Goal: Task Accomplishment & Management: Use online tool/utility

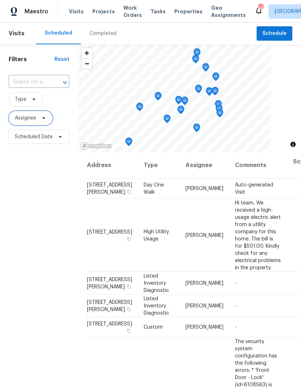
click at [45, 119] on icon at bounding box center [43, 118] width 3 height 2
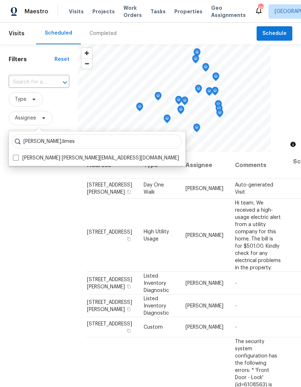
type input "Brad.limes"
click at [25, 160] on label "Brad Limes brad.limes@opendoor.com" at bounding box center [96, 158] width 166 height 7
click at [18, 159] on input "Brad Limes brad.limes@opendoor.com" at bounding box center [15, 157] width 5 height 5
checkbox input "true"
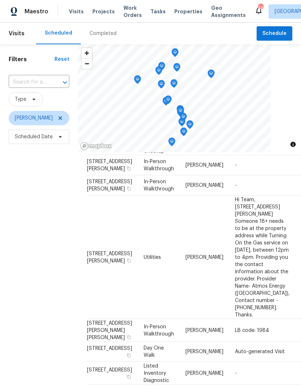
scroll to position [343, 0]
click at [30, 100] on span at bounding box center [33, 100] width 8 height 6
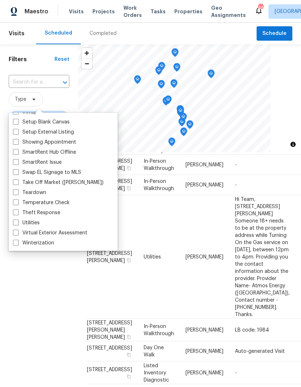
scroll to position [613, 0]
click at [31, 194] on label "Teardown" at bounding box center [29, 192] width 33 height 7
click at [18, 194] on input "Teardown" at bounding box center [15, 191] width 5 height 5
checkbox input "true"
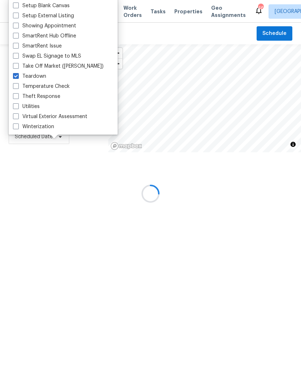
scroll to position [176, 0]
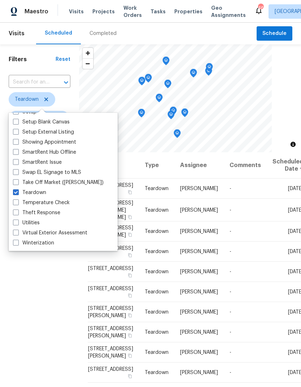
click at [59, 327] on div "Filters Reset ​ Teardown Brad Limes Scheduled Date" at bounding box center [39, 253] width 79 height 418
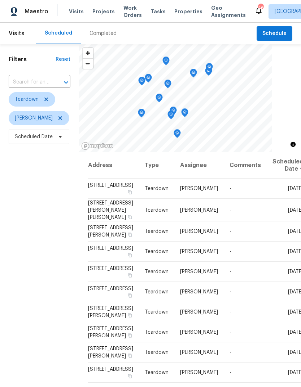
scroll to position [19, 0]
click at [0, 0] on icon at bounding box center [0, 0] width 0 height 0
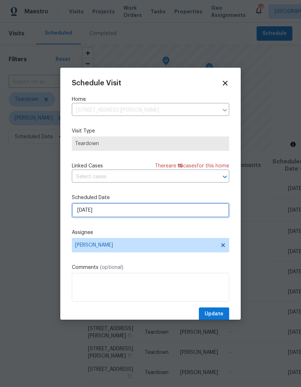
click at [114, 210] on input "8/17/2025" at bounding box center [150, 210] width 157 height 14
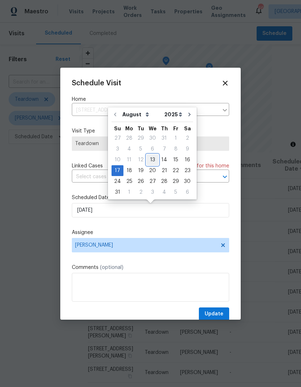
click at [153, 160] on div "13" at bounding box center [152, 160] width 12 height 10
type input "[DATE]"
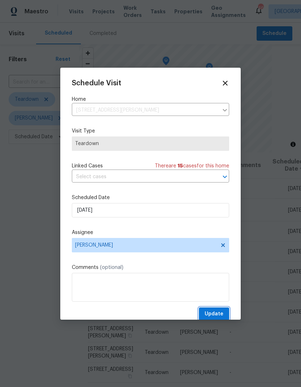
click at [217, 311] on span "Update" at bounding box center [213, 314] width 19 height 9
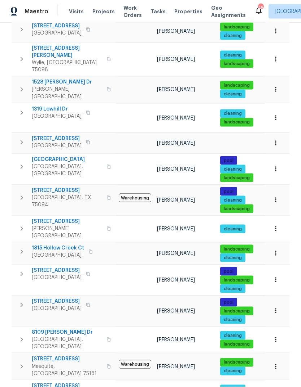
scroll to position [27, 0]
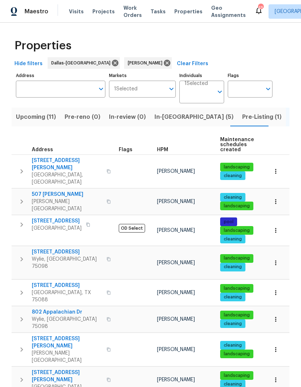
click at [50, 335] on span "1204 Trevino Rd" at bounding box center [67, 342] width 70 height 14
click at [169, 112] on button "In-reno (5)" at bounding box center [194, 117] width 88 height 19
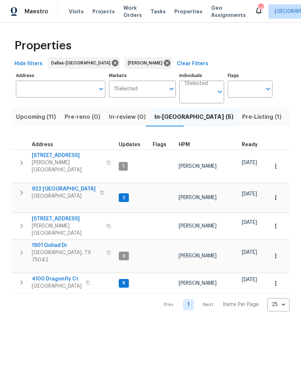
click at [42, 118] on span "Upcoming (11)" at bounding box center [36, 117] width 40 height 10
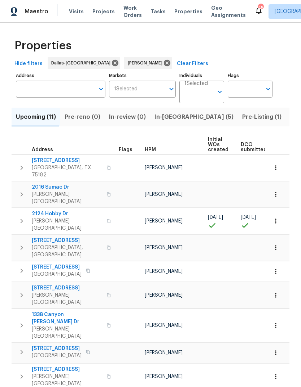
click at [49, 210] on span "2124 Hobby Dr" at bounding box center [67, 213] width 70 height 7
click at [166, 119] on span "In-reno (5)" at bounding box center [193, 117] width 79 height 10
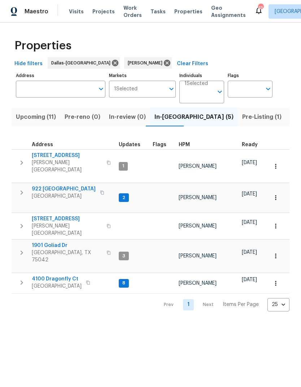
click at [47, 186] on span "922 Laguna Dr" at bounding box center [64, 189] width 64 height 7
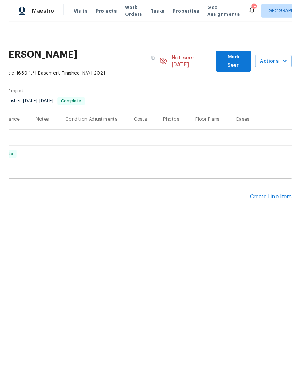
scroll to position [0, 107]
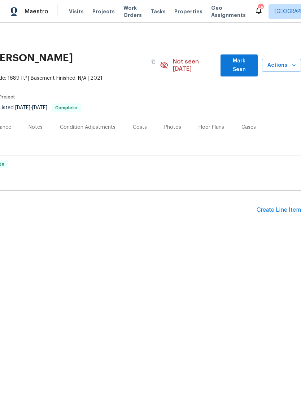
click at [280, 206] on div "Create Line Item" at bounding box center [278, 209] width 44 height 7
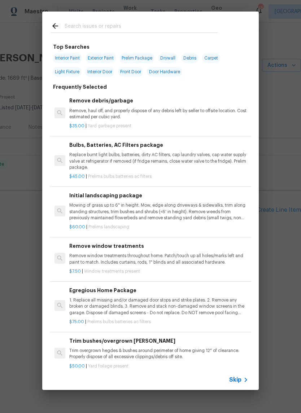
click at [119, 22] on input "text" at bounding box center [141, 27] width 153 height 11
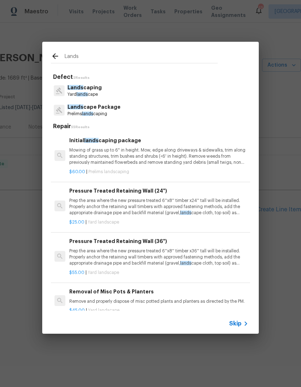
type input "Lands"
click at [145, 90] on div "Lands caping Yard lands cape" at bounding box center [150, 90] width 199 height 19
click at [92, 91] on p "Lands caping" at bounding box center [84, 88] width 34 height 8
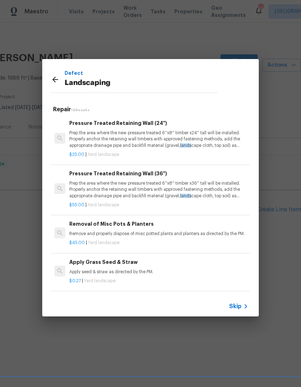
click at [239, 305] on span "Skip" at bounding box center [235, 306] width 12 height 7
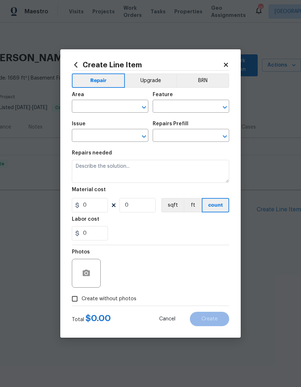
click at [117, 107] on input "text" at bounding box center [100, 107] width 56 height 11
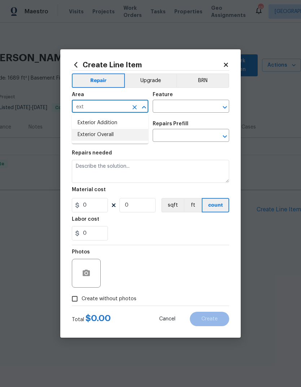
click at [116, 137] on li "Exterior Overall" at bounding box center [110, 135] width 76 height 12
type input "Exterior Overall"
click at [197, 105] on input "text" at bounding box center [180, 107] width 56 height 11
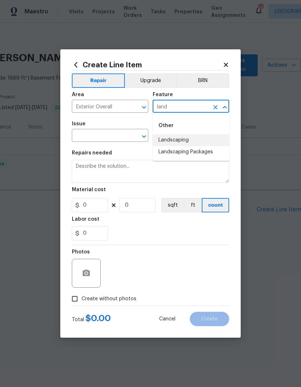
click at [183, 141] on li "Landscaping" at bounding box center [190, 140] width 76 height 12
type input "Landscaping"
click at [104, 135] on input "text" at bounding box center [100, 136] width 56 height 11
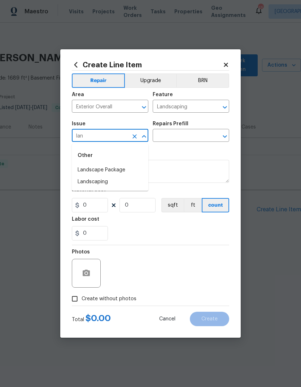
click at [106, 186] on li "Landscaping" at bounding box center [110, 182] width 76 height 12
type input "Landscaping"
click at [175, 134] on input "text" at bounding box center [180, 136] width 56 height 11
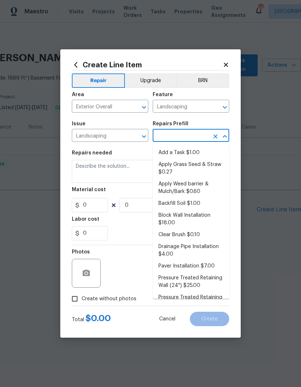
click at [186, 152] on li "Add a Task $1.00" at bounding box center [190, 153] width 76 height 12
type input "Add a Task $1.00"
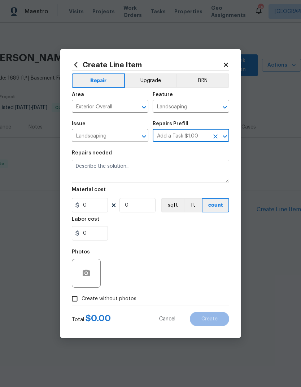
type textarea "HPM to detail"
type input "1"
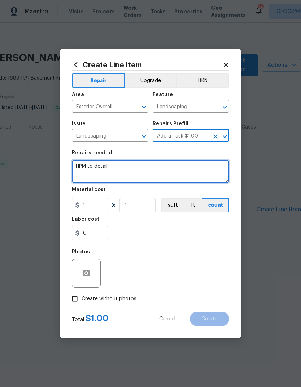
click at [148, 171] on textarea "HPM to detail" at bounding box center [150, 171] width 157 height 23
type textarea "H"
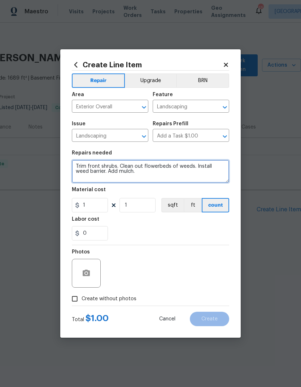
type textarea "Trim front shrubs. Clean out flowerbeds of weeds. Install weed barrier. Add mul…"
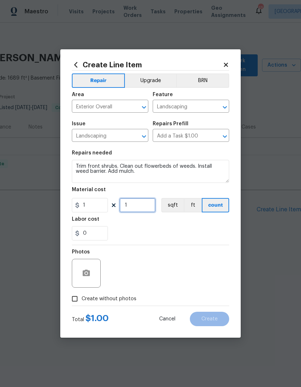
click at [144, 210] on input "1" at bounding box center [137, 205] width 36 height 14
type input "300"
click at [193, 228] on div "0" at bounding box center [150, 233] width 157 height 14
click at [93, 274] on button "button" at bounding box center [85, 273] width 17 height 17
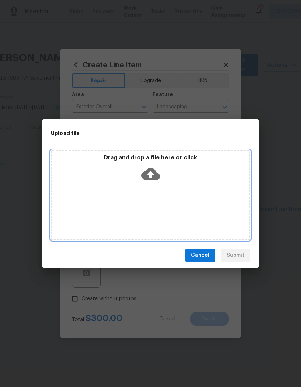
click at [154, 170] on icon at bounding box center [150, 174] width 18 height 12
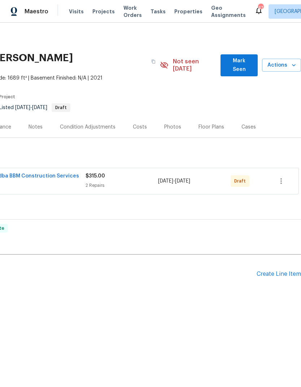
scroll to position [0, 107]
click at [281, 178] on icon "button" at bounding box center [280, 181] width 1 height 6
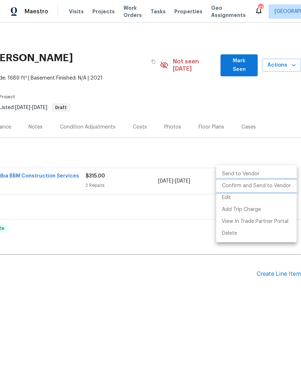
click at [267, 187] on li "Confirm and Send to Vendor" at bounding box center [256, 186] width 80 height 12
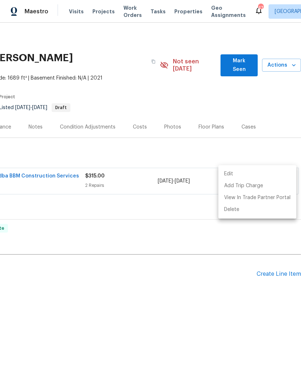
click at [177, 290] on div at bounding box center [150, 193] width 301 height 387
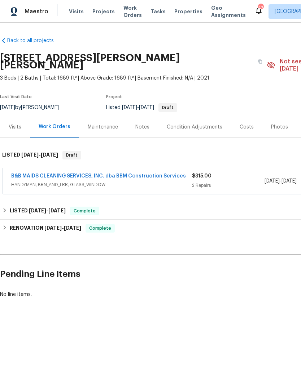
scroll to position [0, 0]
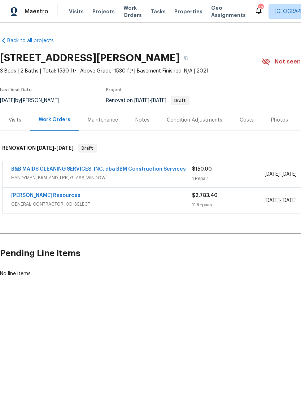
scroll to position [0, 1]
click at [233, 175] on div "1 Repair" at bounding box center [226, 178] width 72 height 7
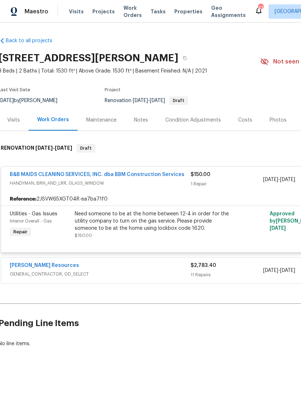
click at [167, 186] on span "HANDYMAN, BRN_AND_LRR, GLASS_WINDOW" at bounding box center [100, 182] width 181 height 7
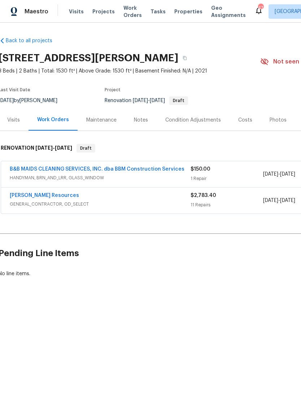
click at [167, 198] on div "[PERSON_NAME] Resources" at bounding box center [100, 196] width 181 height 9
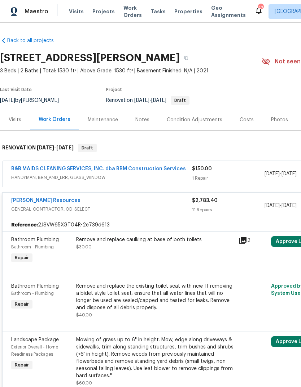
scroll to position [0, 0]
click at [56, 202] on link "[PERSON_NAME] Resources" at bounding box center [45, 200] width 69 height 5
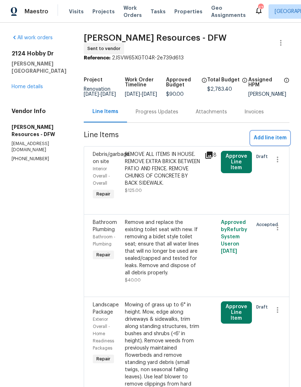
click at [272, 143] on span "Add line item" at bounding box center [269, 138] width 33 height 9
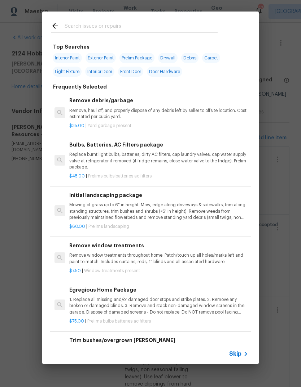
click at [141, 26] on input "text" at bounding box center [141, 27] width 153 height 11
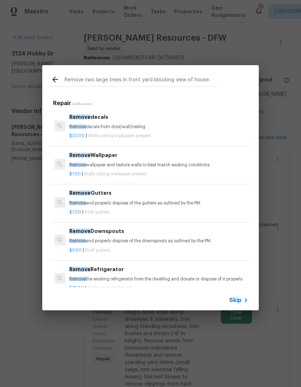
type input "Remove two large trees in front yard blocking view of house."
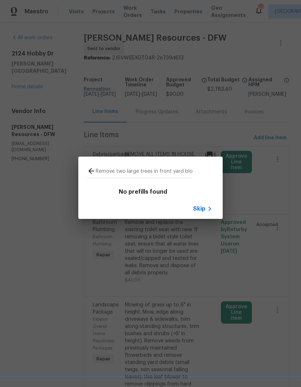
click at [206, 212] on icon at bounding box center [209, 209] width 9 height 9
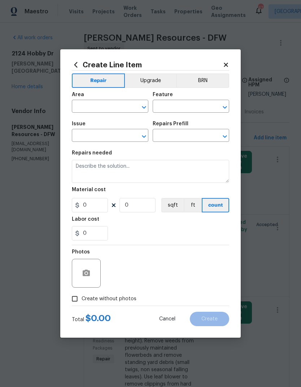
click at [204, 208] on button "count" at bounding box center [214, 205] width 27 height 14
click at [120, 107] on input "text" at bounding box center [100, 107] width 56 height 11
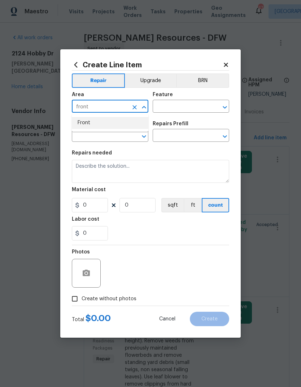
click at [97, 122] on li "Front" at bounding box center [110, 123] width 76 height 12
click at [97, 122] on div "Issue" at bounding box center [110, 125] width 76 height 9
type input "Front"
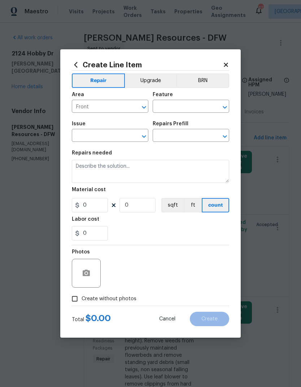
click at [188, 108] on input "text" at bounding box center [180, 107] width 56 height 11
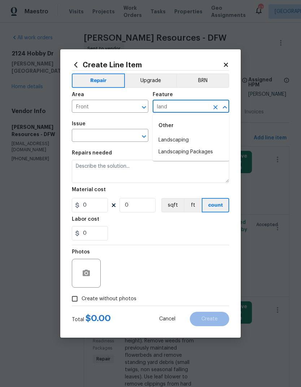
click at [183, 142] on li "Landscaping" at bounding box center [190, 140] width 76 height 12
type input "Landscaping"
click at [183, 142] on input "text" at bounding box center [180, 136] width 56 height 11
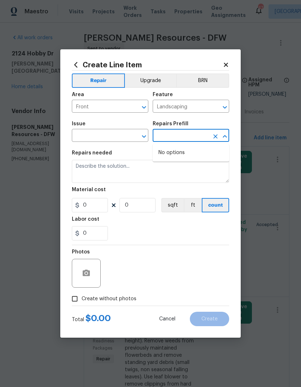
click at [109, 134] on input "text" at bounding box center [100, 136] width 56 height 11
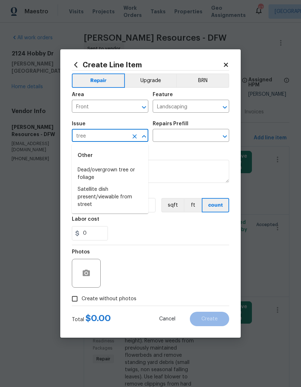
click at [130, 177] on li "Dead/overgrown tree or foliage" at bounding box center [110, 173] width 76 height 19
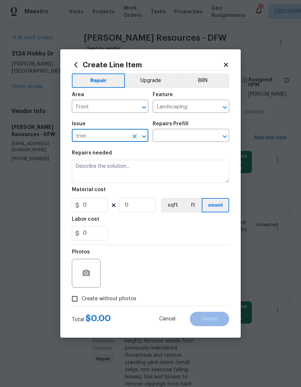
type input "Dead/overgrown tree or foliage"
click at [129, 177] on textarea at bounding box center [150, 171] width 157 height 23
click at [198, 131] on input "text" at bounding box center [180, 136] width 56 height 11
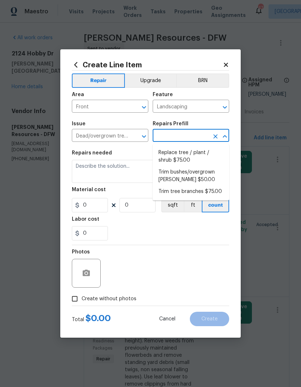
click at [213, 191] on li "Trim tree branches $75.00" at bounding box center [190, 192] width 76 height 12
type input "Trim tree branches $75.00"
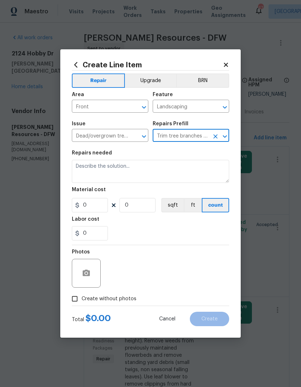
type textarea "Trim back overgrown tree branches in contact with home & branches hanging low o…"
type input "1"
type input "75"
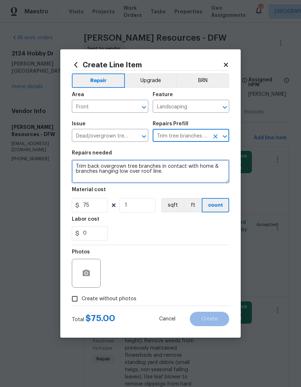
click at [190, 174] on textarea "Trim back overgrown tree branches in contact with home & branches hanging low o…" at bounding box center [150, 171] width 157 height 23
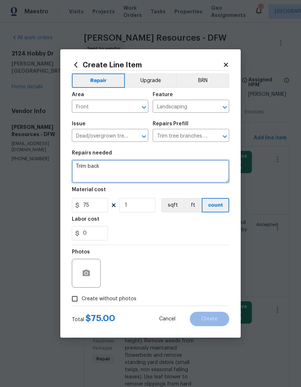
type textarea "Trim"
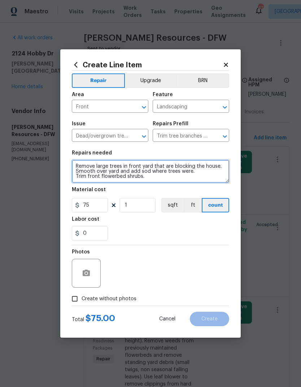
type textarea "Remove large trees in front yard that are blocking the house. Smooth over yard …"
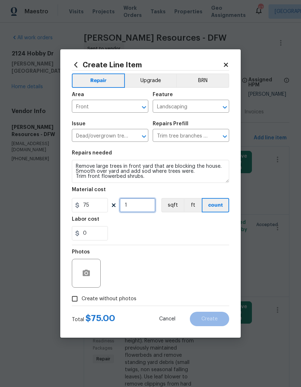
click at [145, 205] on input "1" at bounding box center [137, 205] width 36 height 14
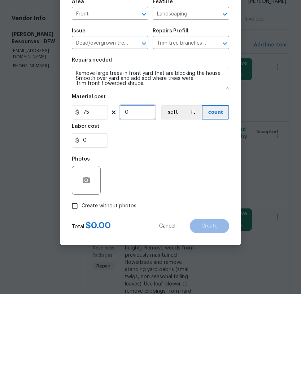
type input "4"
click at [190, 245] on div "Photos" at bounding box center [150, 268] width 157 height 47
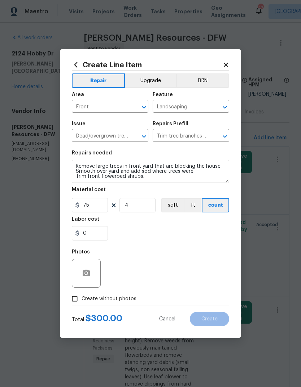
click at [153, 80] on button "Upgrade" at bounding box center [151, 81] width 52 height 14
click at [88, 273] on icon "button" at bounding box center [86, 273] width 7 height 6
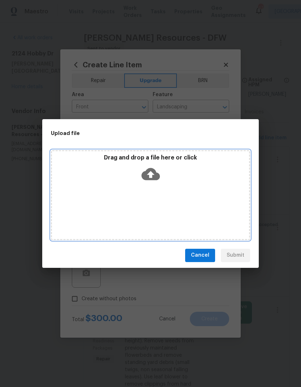
click at [151, 182] on icon at bounding box center [150, 174] width 18 height 18
click at [153, 177] on icon at bounding box center [150, 174] width 18 height 12
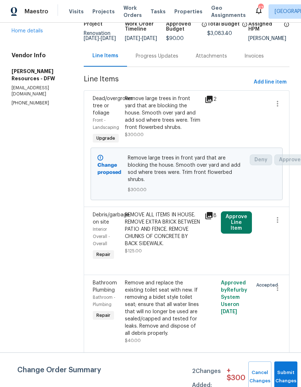
scroll to position [57, 0]
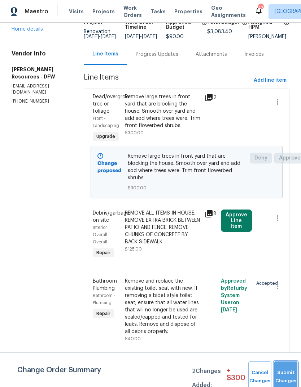
click at [282, 372] on button "Submit Changes" at bounding box center [285, 377] width 23 height 31
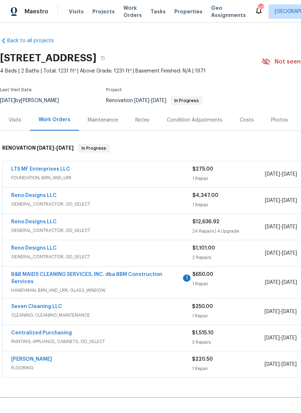
click at [75, 254] on span "GENERAL_CONTRACTOR, OD_SELECT" at bounding box center [101, 256] width 181 height 7
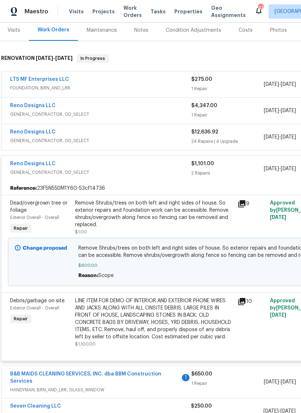
scroll to position [94, 1]
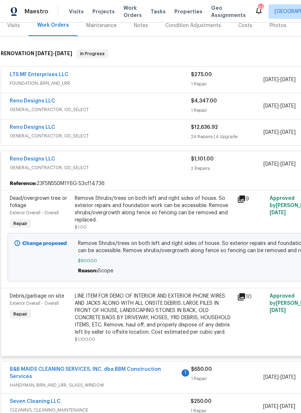
click at [28, 160] on link "Reno Designs LLC" at bounding box center [32, 158] width 45 height 5
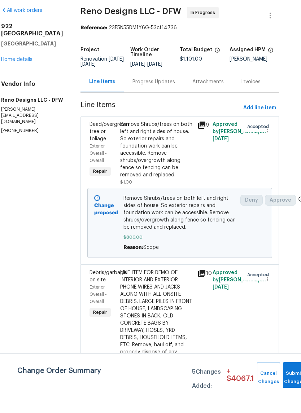
scroll to position [18, 0]
click at [289, 387] on button "Submit Changes" at bounding box center [294, 402] width 23 height 31
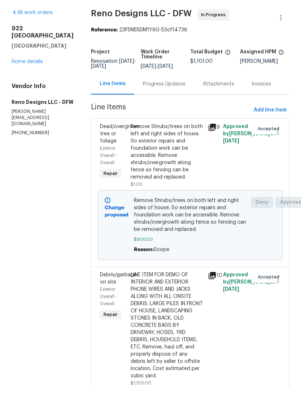
scroll to position [0, 0]
click at [17, 84] on link "Home details" at bounding box center [27, 86] width 31 height 5
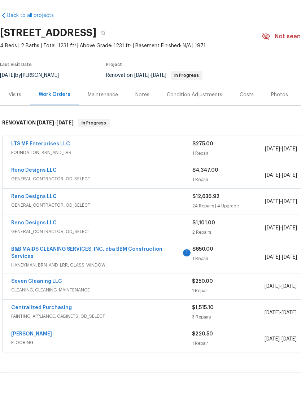
click at [76, 200] on span "GENERAL_CONTRACTOR, OD_SELECT" at bounding box center [101, 203] width 181 height 7
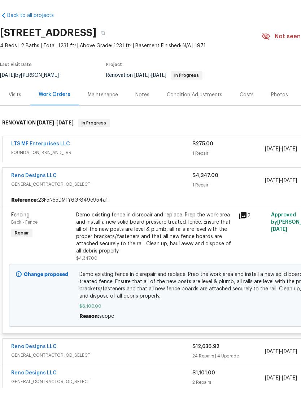
click at [29, 198] on link "Reno Designs LLC" at bounding box center [33, 200] width 45 height 5
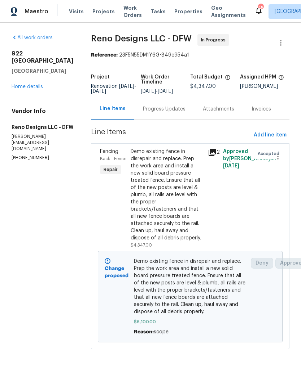
click at [32, 84] on link "Home details" at bounding box center [27, 86] width 31 height 5
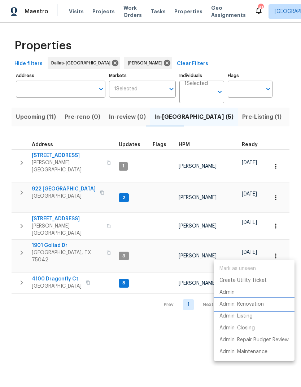
click at [255, 305] on p "Admin: Renovation" at bounding box center [241, 305] width 44 height 8
click at [48, 245] on div at bounding box center [150, 193] width 301 height 387
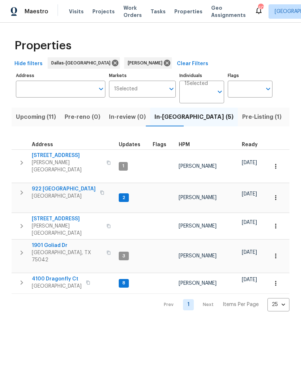
click at [51, 276] on span "4100 Dragonfly Ct" at bounding box center [57, 279] width 50 height 7
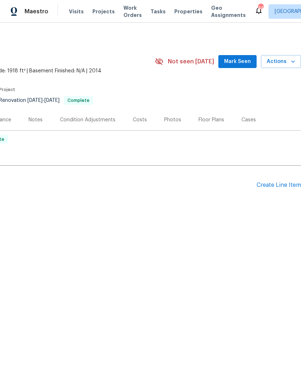
scroll to position [0, 107]
click at [169, 119] on div "Photos" at bounding box center [172, 119] width 17 height 7
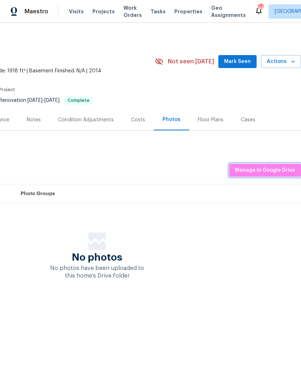
click at [273, 170] on span "Manage in Google Drive" at bounding box center [265, 170] width 60 height 9
